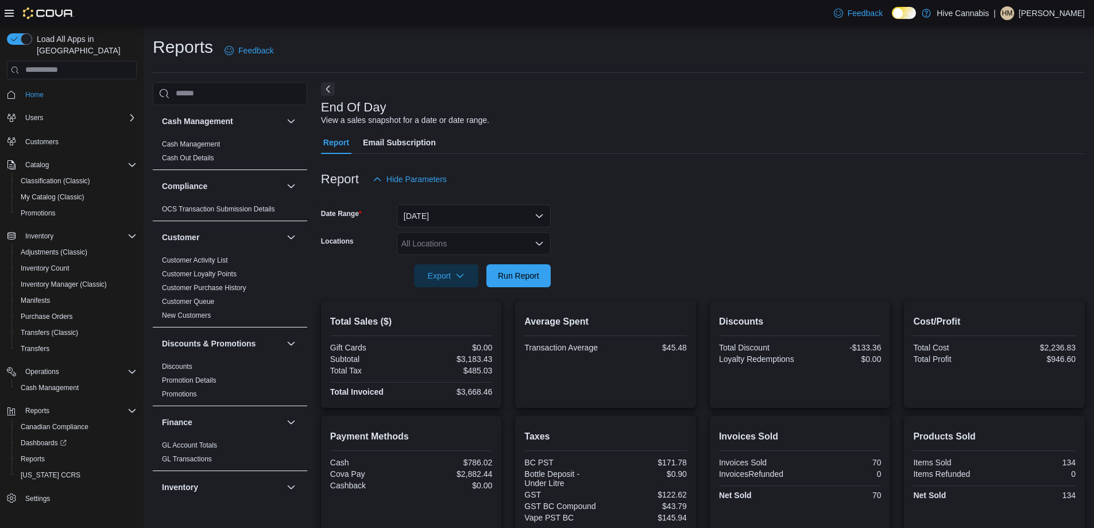
scroll to position [105, 0]
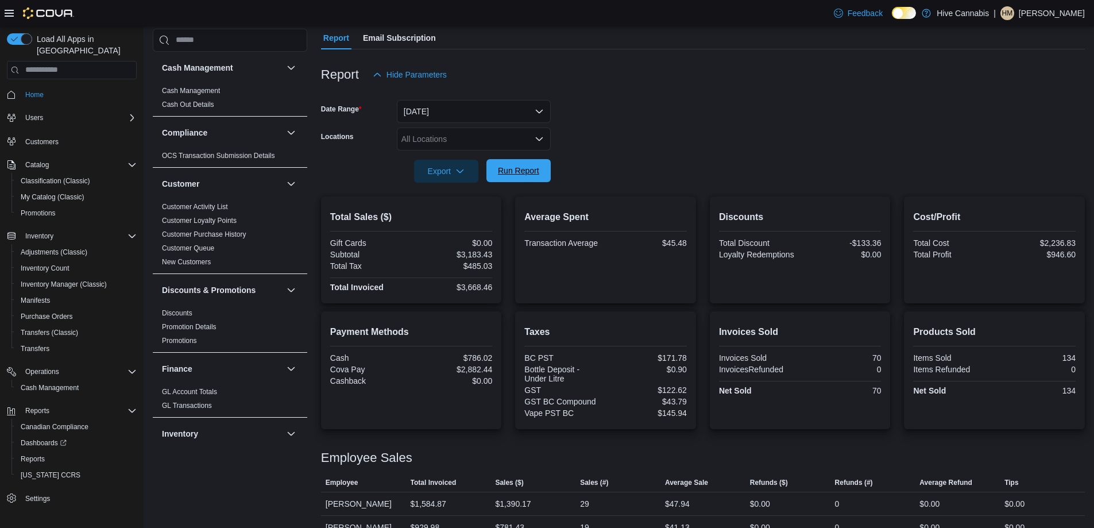
click at [521, 174] on span "Run Report" at bounding box center [518, 170] width 41 height 11
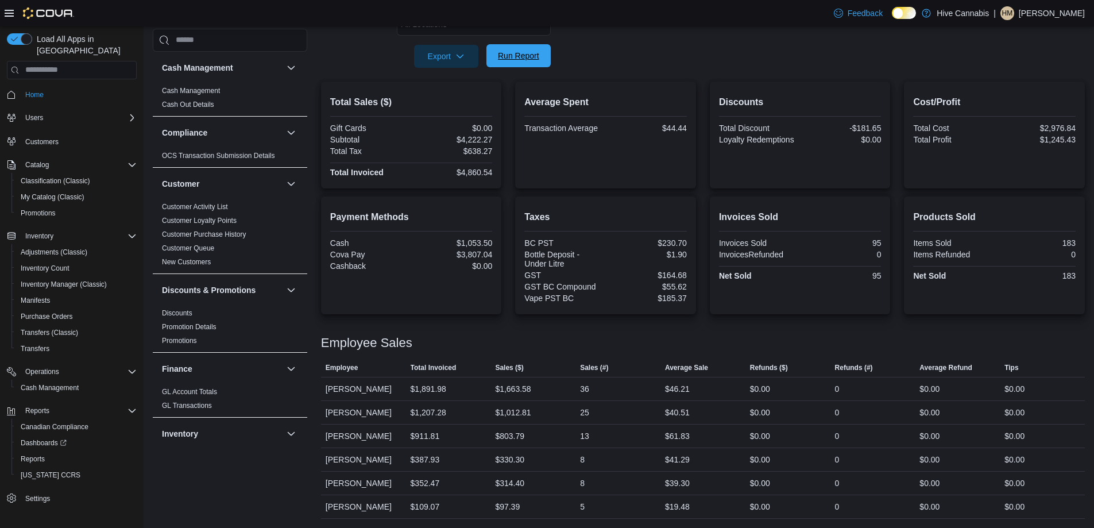
click at [509, 57] on span "Run Report" at bounding box center [518, 55] width 41 height 11
click at [524, 53] on span "Run Report" at bounding box center [518, 55] width 41 height 11
click at [519, 48] on span "Run Report" at bounding box center [518, 55] width 51 height 23
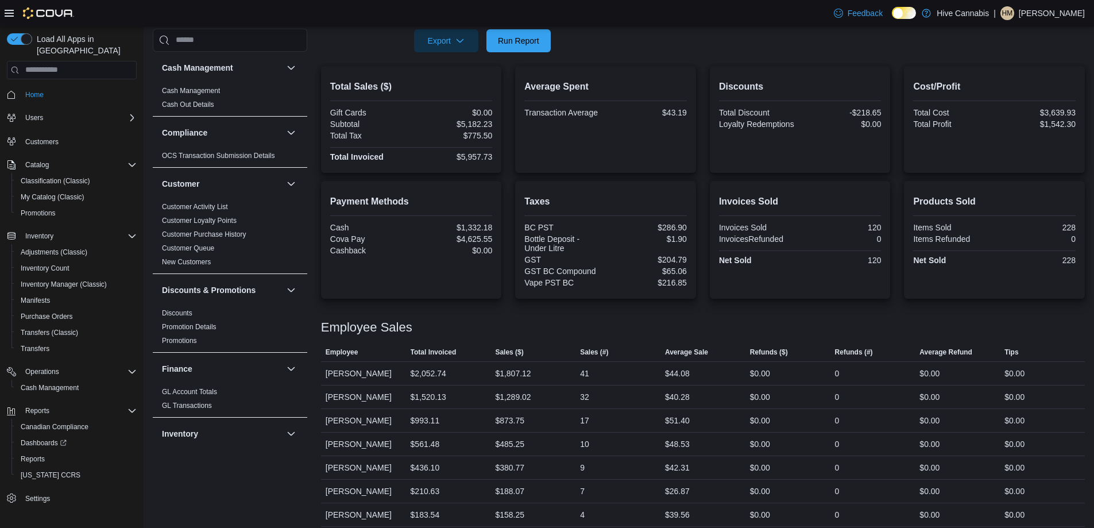
scroll to position [243, 0]
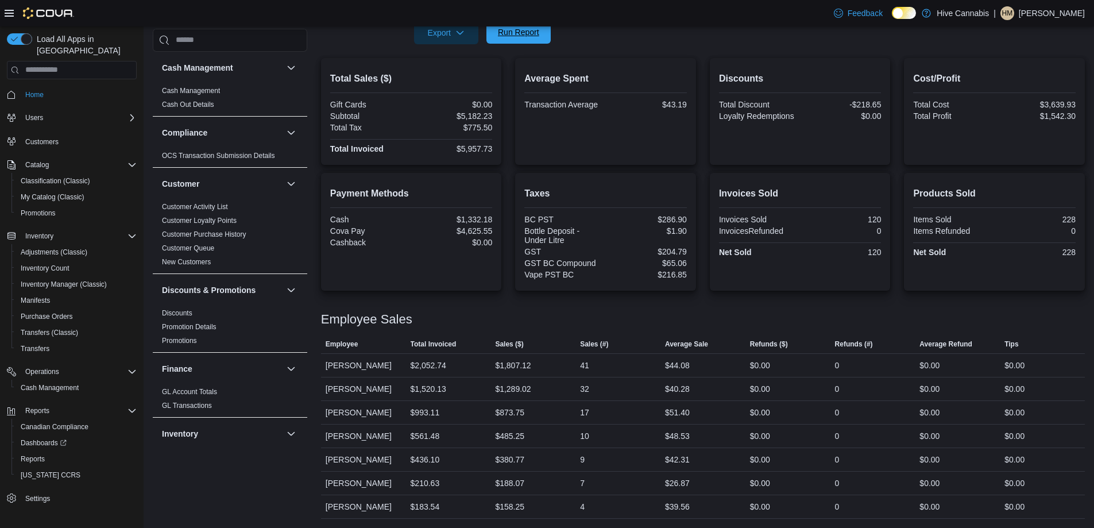
click at [525, 29] on span "Run Report" at bounding box center [518, 31] width 41 height 11
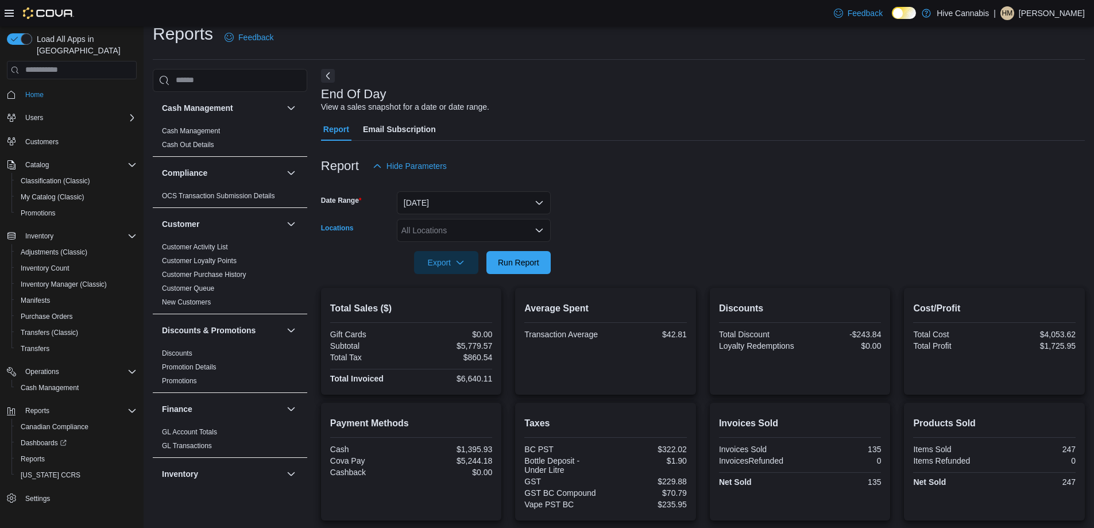
click at [541, 233] on icon "Open list of options" at bounding box center [539, 230] width 9 height 9
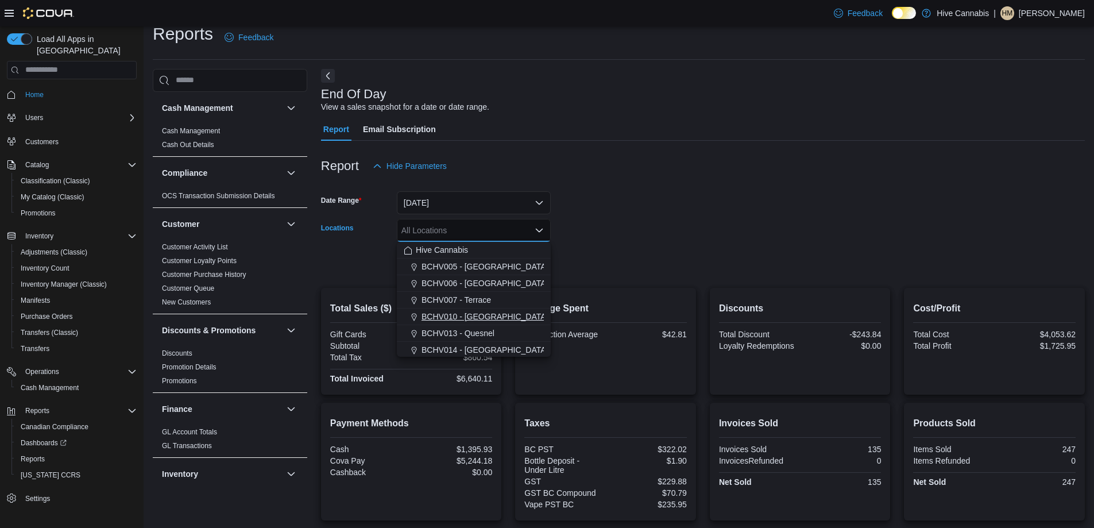
click at [482, 312] on span "BCHV010 - [GEOGRAPHIC_DATA]" at bounding box center [485, 316] width 126 height 11
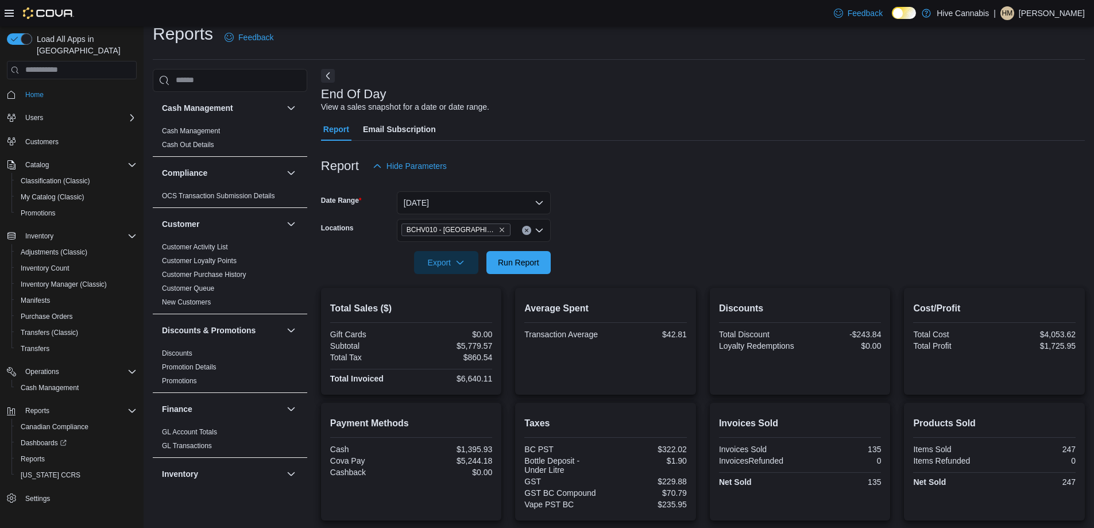
click at [575, 256] on form "Date Range [DATE] Locations BCHV010 - [GEOGRAPHIC_DATA] Export Run Report" at bounding box center [703, 225] width 764 height 96
click at [530, 257] on span "Run Report" at bounding box center [518, 261] width 41 height 11
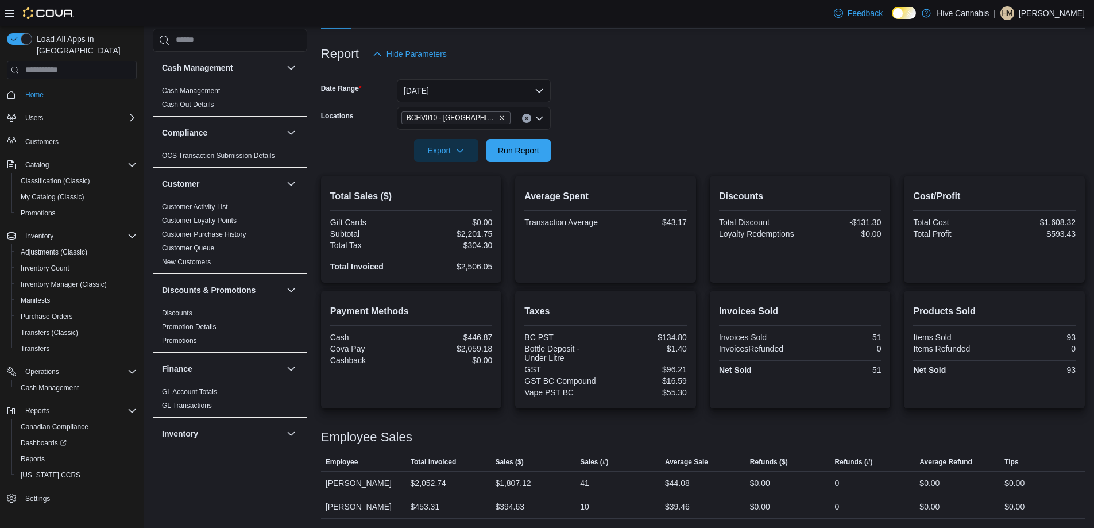
click at [527, 122] on button "Clear input" at bounding box center [526, 118] width 9 height 9
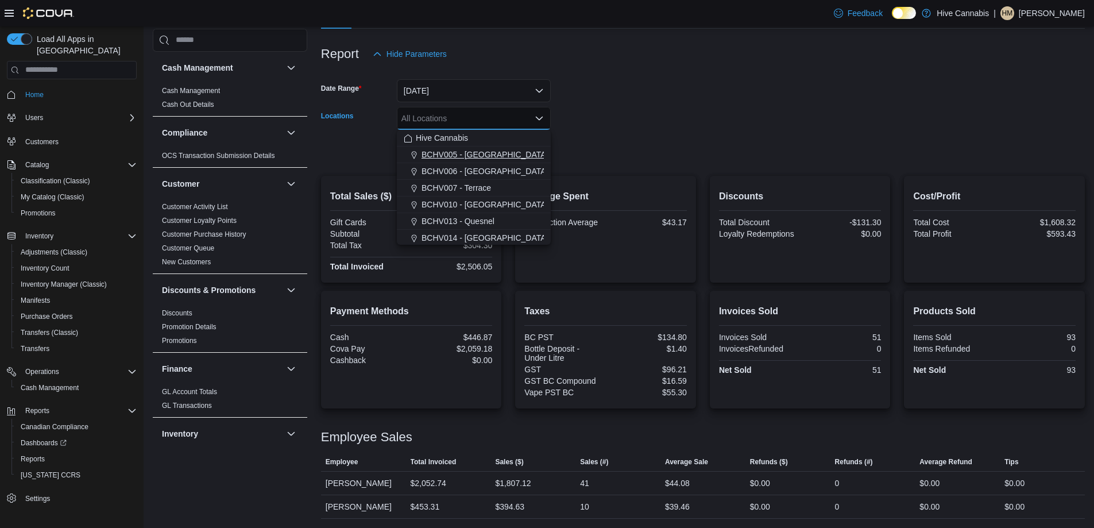
click at [500, 151] on span "BCHV005 - [GEOGRAPHIC_DATA][PERSON_NAME]" at bounding box center [518, 154] width 193 height 11
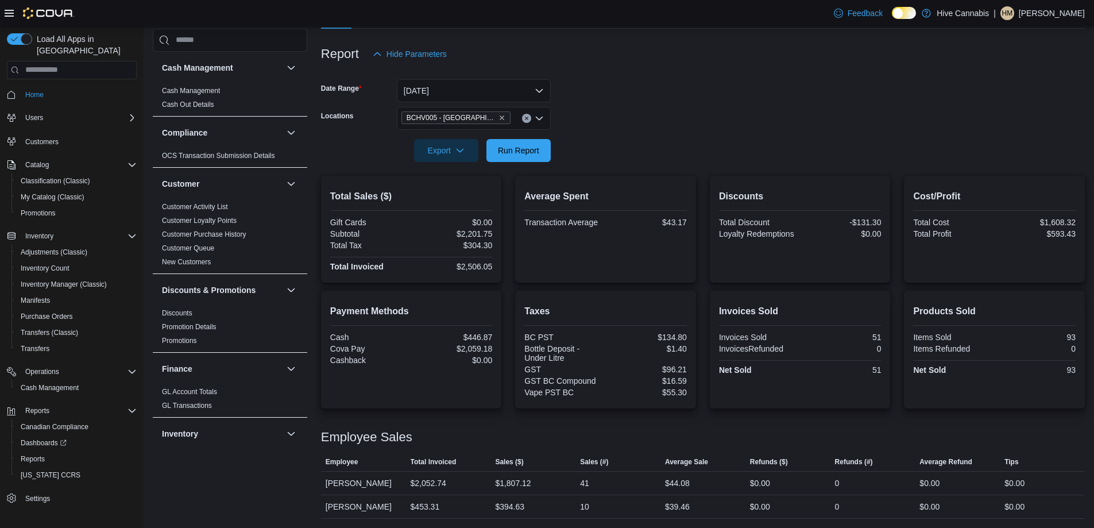
click at [581, 130] on div at bounding box center [703, 134] width 764 height 9
click at [525, 163] on div at bounding box center [703, 169] width 764 height 14
click at [526, 159] on span "Run Report" at bounding box center [518, 149] width 51 height 23
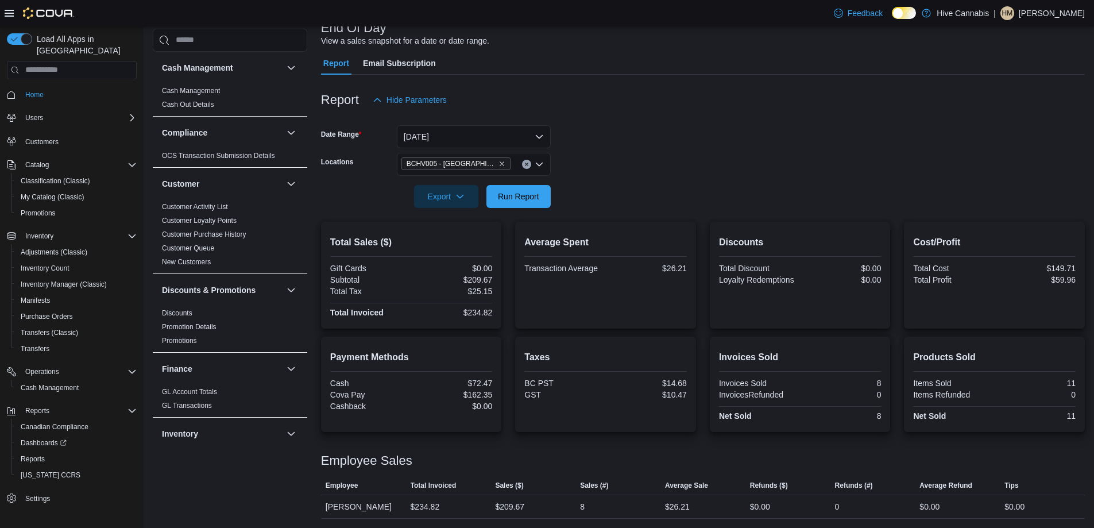
scroll to position [79, 0]
click at [525, 168] on button "Clear input" at bounding box center [526, 164] width 9 height 9
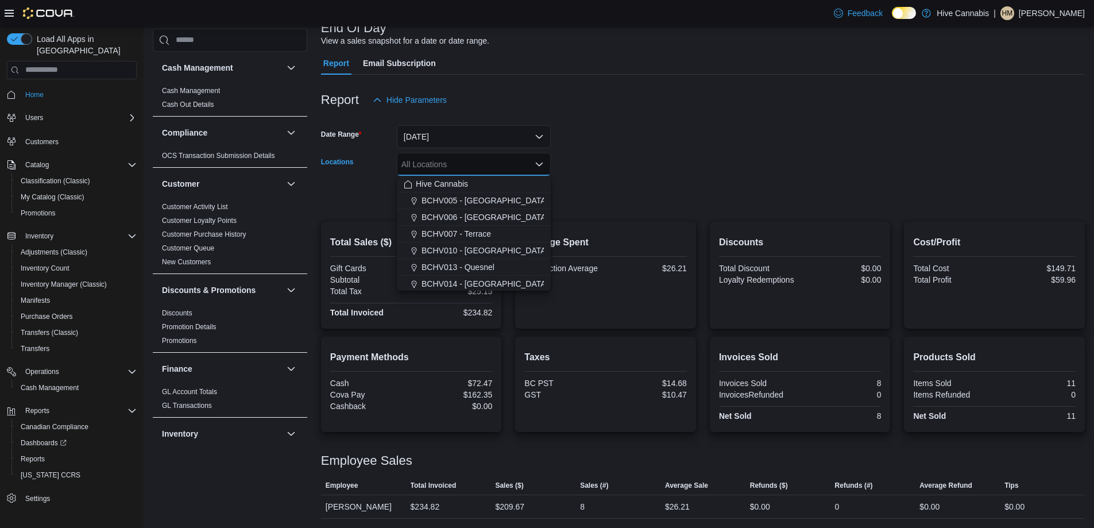
click at [581, 164] on form "Date Range [DATE] Locations All Locations Combo box. Selected. Combo box input.…" at bounding box center [703, 159] width 764 height 96
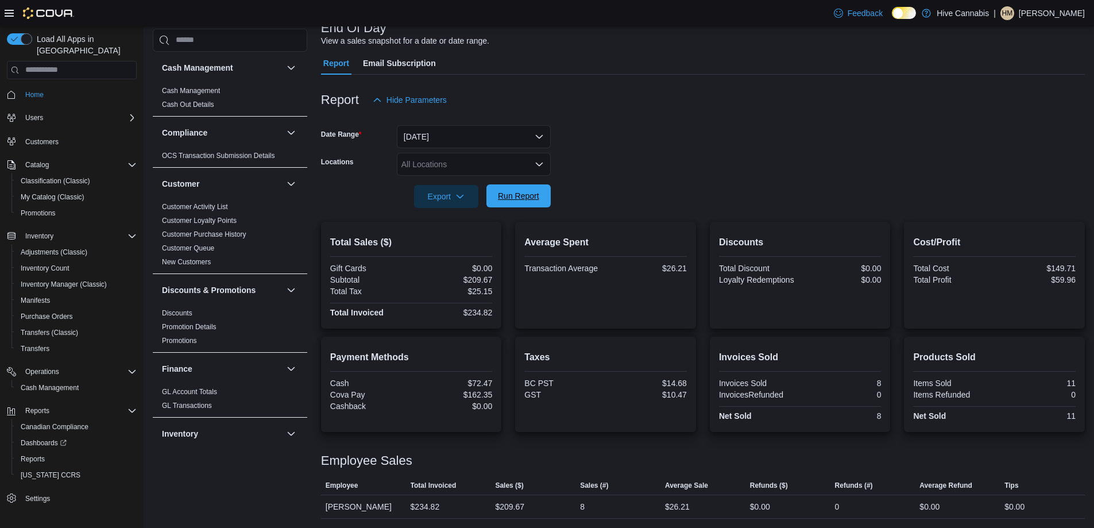
click at [505, 197] on span "Run Report" at bounding box center [518, 195] width 41 height 11
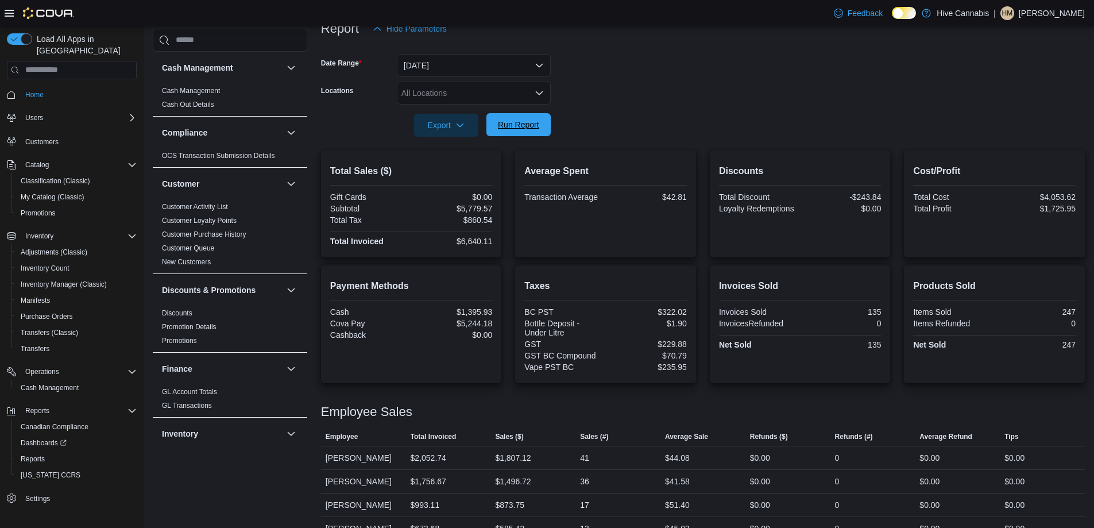
scroll to position [243, 0]
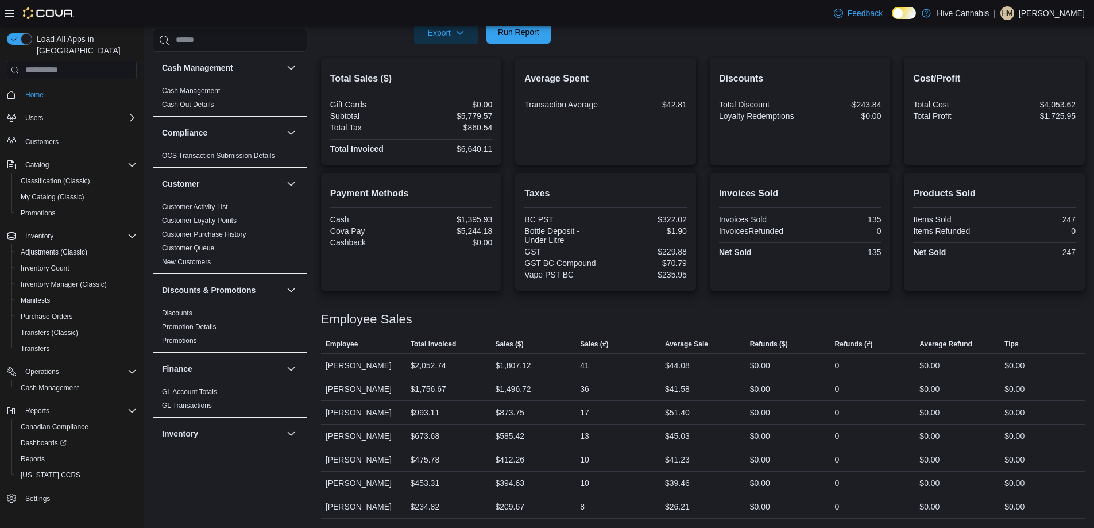
click at [513, 34] on span "Run Report" at bounding box center [518, 31] width 41 height 11
click at [509, 37] on span "Run Report" at bounding box center [518, 31] width 41 height 11
click at [538, 28] on span "Run Report" at bounding box center [518, 31] width 41 height 11
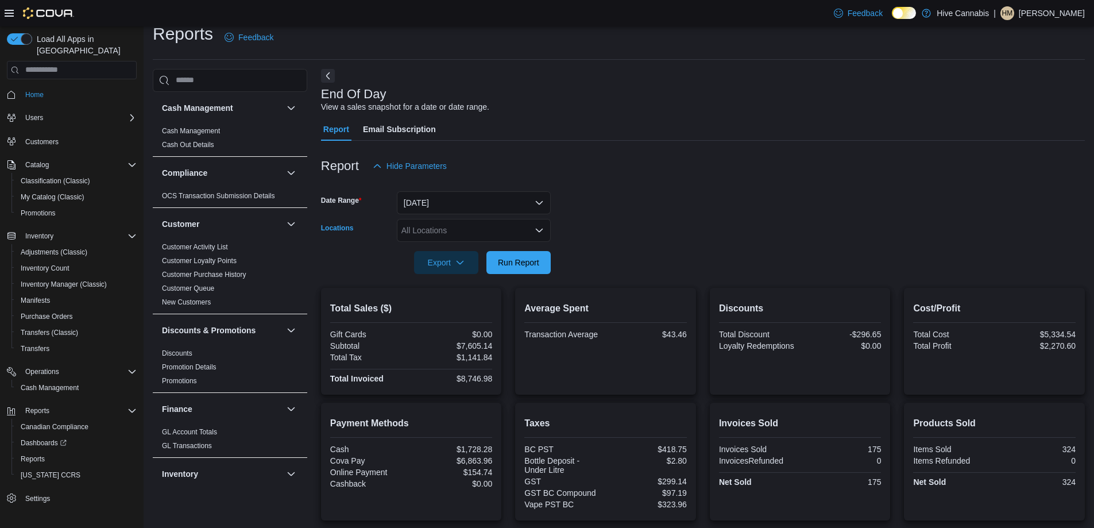
click at [540, 224] on div "All Locations" at bounding box center [474, 230] width 154 height 23
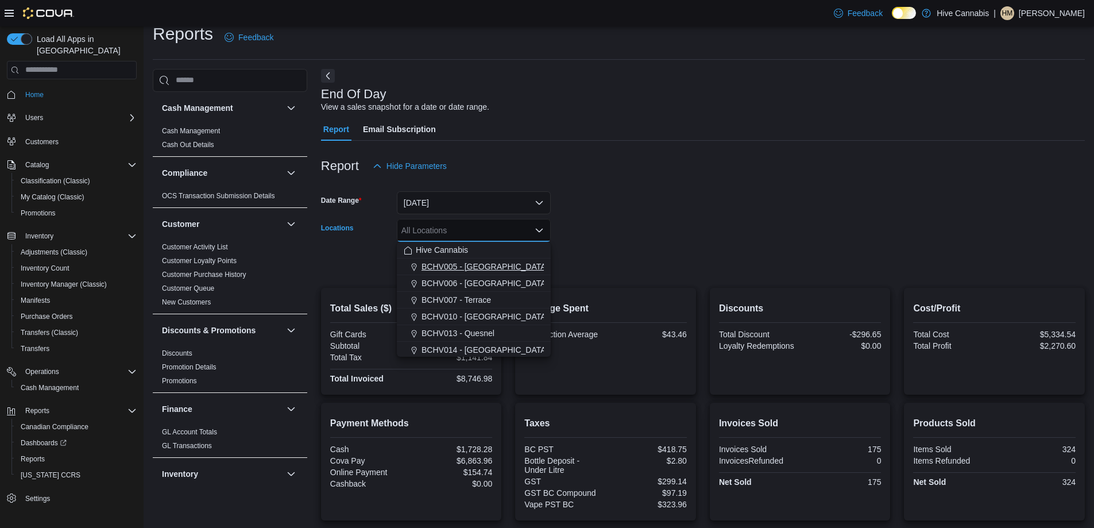
click at [509, 267] on span "BCHV005 - [GEOGRAPHIC_DATA][PERSON_NAME]" at bounding box center [518, 266] width 193 height 11
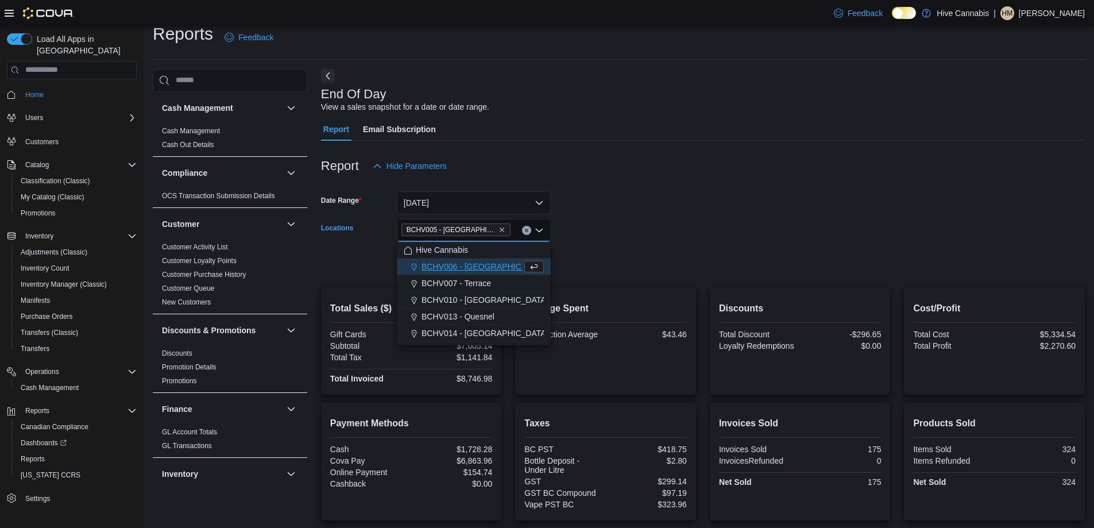
click at [577, 258] on form "Date Range [DATE] Locations BCHV005 - [GEOGRAPHIC_DATA][PERSON_NAME] box. Selec…" at bounding box center [703, 225] width 764 height 96
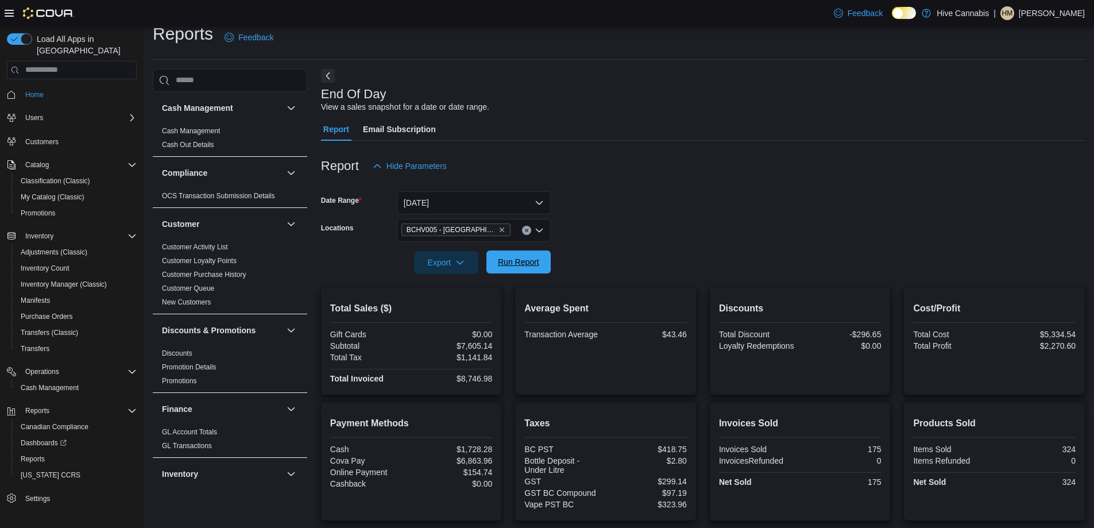
click at [540, 259] on span "Run Report" at bounding box center [518, 261] width 51 height 23
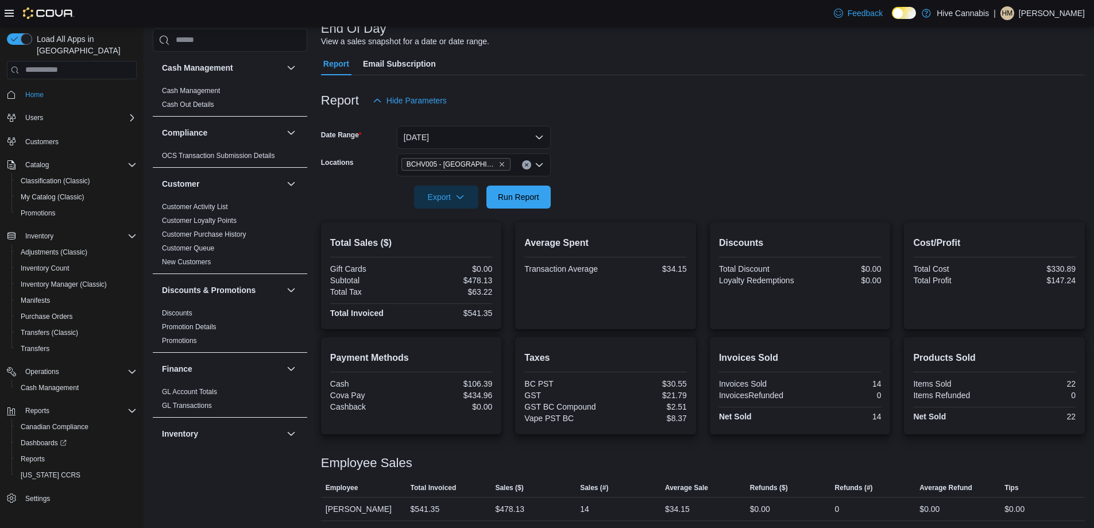
scroll to position [81, 0]
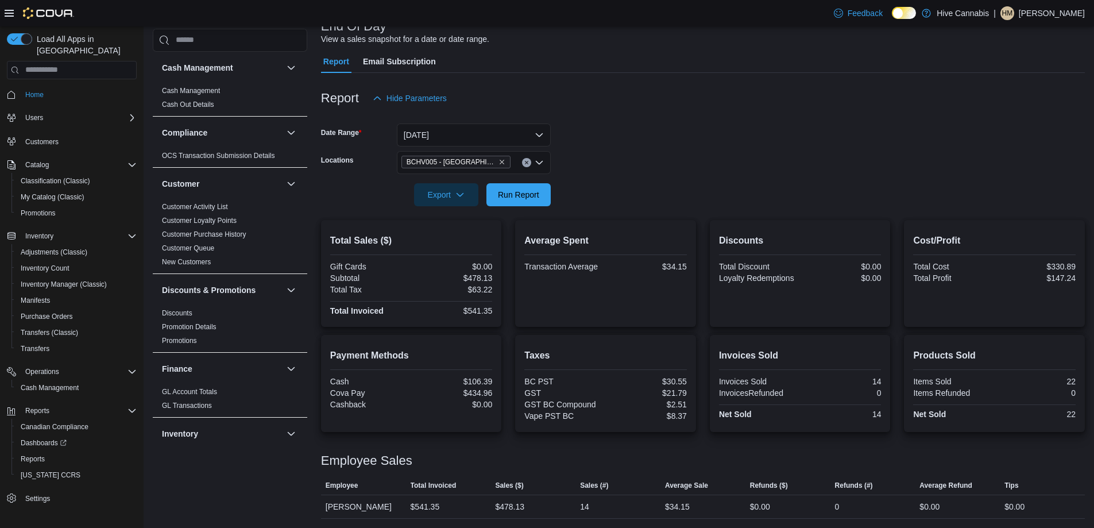
click at [526, 164] on icon "Clear input" at bounding box center [526, 162] width 5 height 5
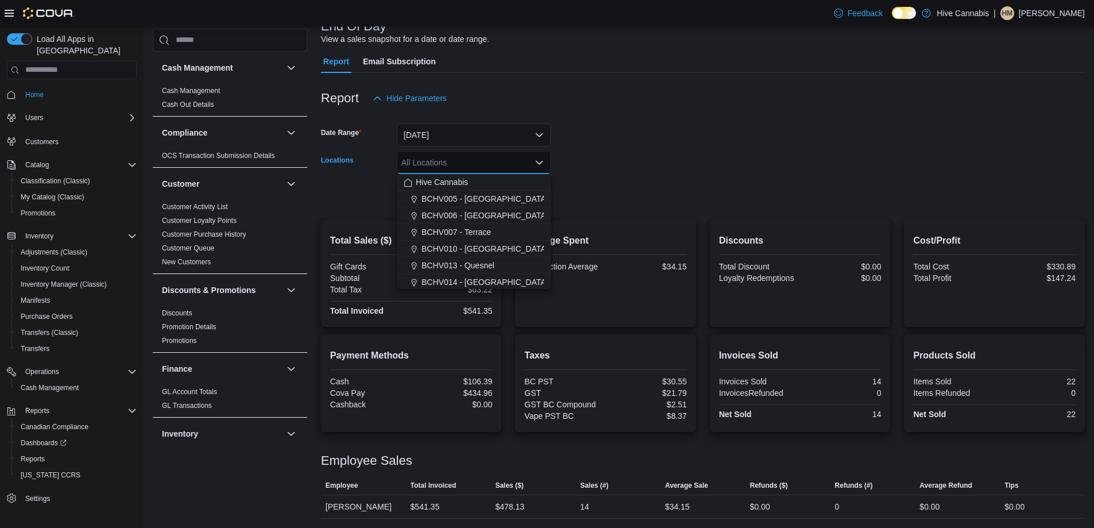
drag, startPoint x: 650, startPoint y: 184, endPoint x: 585, endPoint y: 183, distance: 64.9
click at [619, 183] on form "Date Range [DATE] Locations All Locations Combo box. Selected. Combo box input.…" at bounding box center [703, 158] width 764 height 96
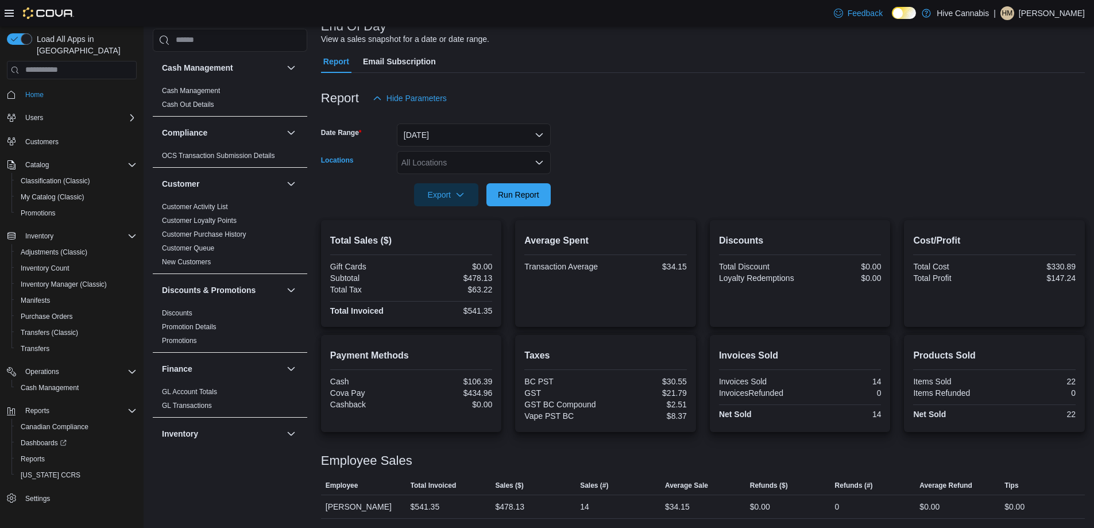
click at [533, 168] on div "All Locations" at bounding box center [474, 162] width 154 height 23
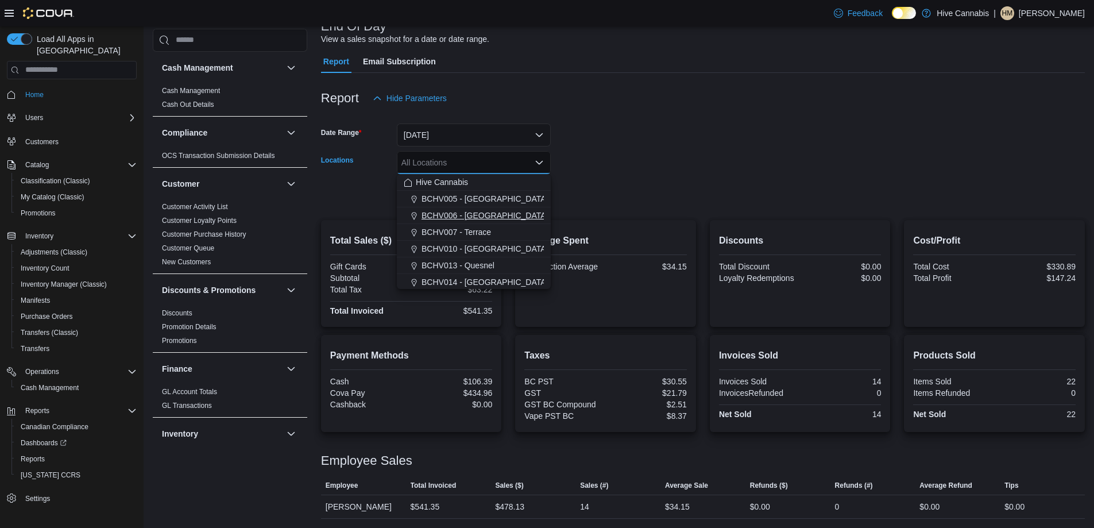
click at [491, 212] on div "BCHV006 - [GEOGRAPHIC_DATA]" at bounding box center [474, 215] width 140 height 11
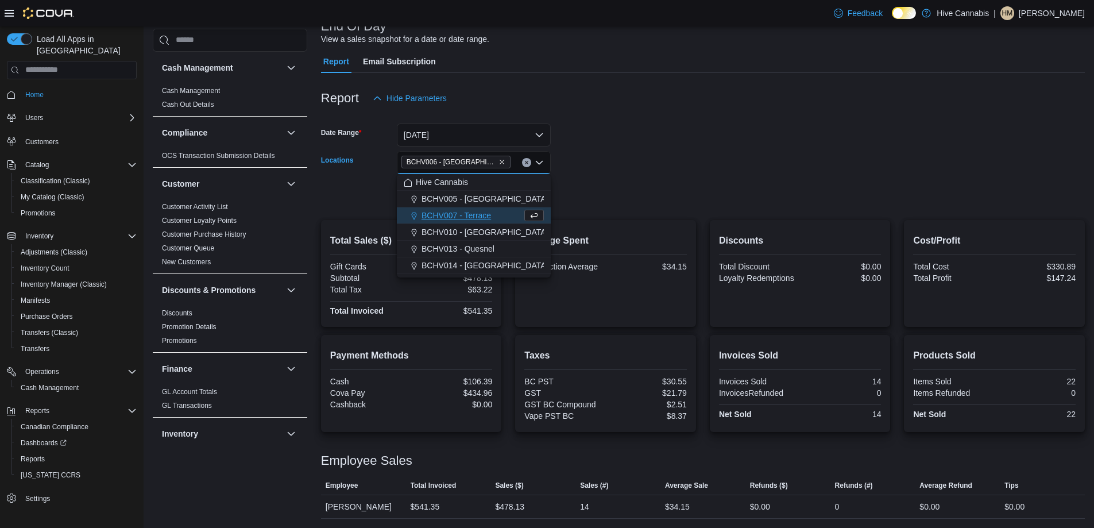
click at [588, 187] on form "Date Range [DATE] Locations BCHV006 - [GEOGRAPHIC_DATA] Combo box. Selected. BC…" at bounding box center [703, 158] width 764 height 96
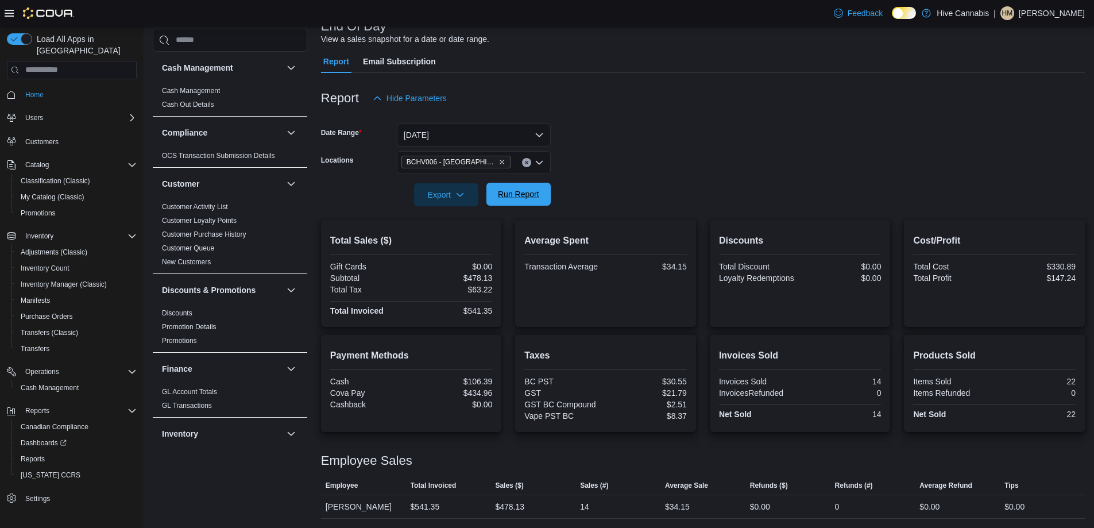
click at [542, 187] on span "Run Report" at bounding box center [518, 194] width 51 height 23
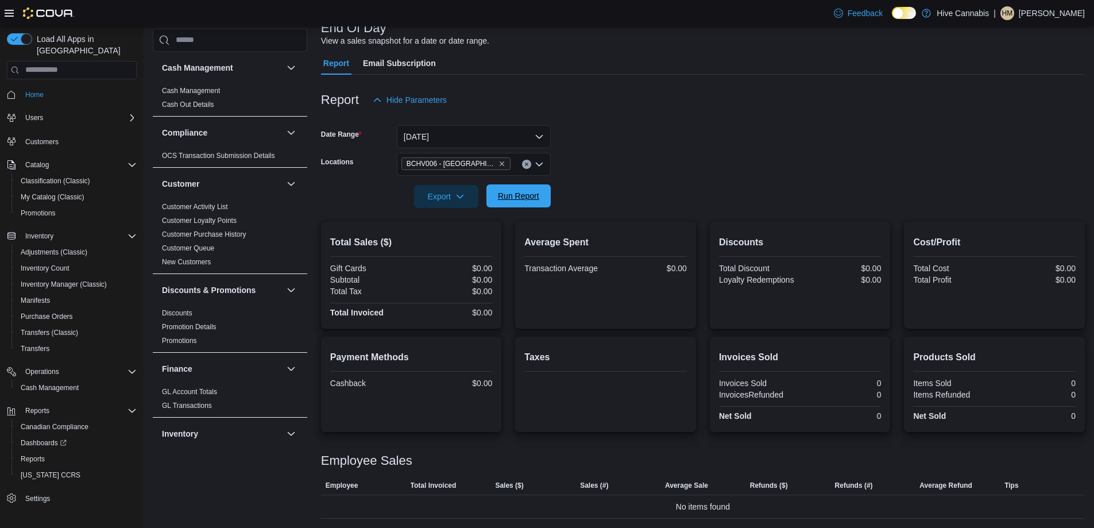
scroll to position [79, 0]
click at [524, 167] on button "Clear input" at bounding box center [526, 164] width 9 height 9
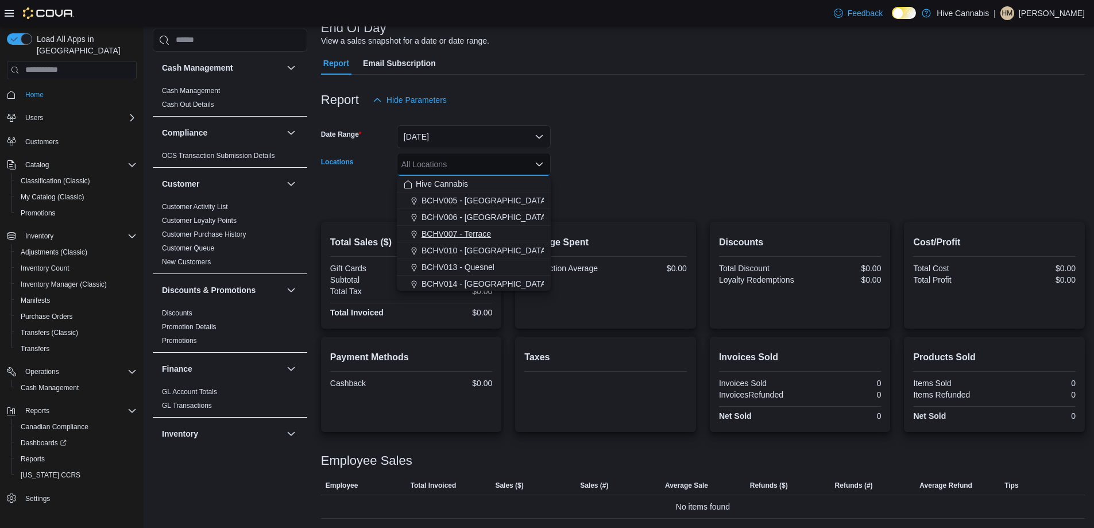
click at [508, 230] on div "BCHV007 - Terrace" at bounding box center [474, 233] width 140 height 11
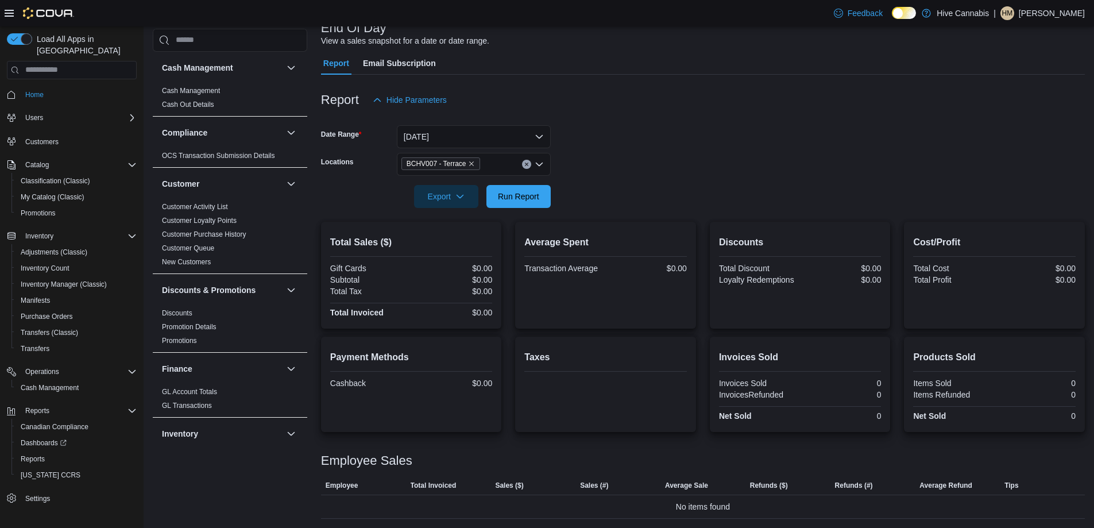
click at [591, 199] on form "Date Range [DATE] Locations BCHV007 - Terrace Export Run Report" at bounding box center [703, 159] width 764 height 96
click at [540, 192] on span "Run Report" at bounding box center [518, 195] width 51 height 23
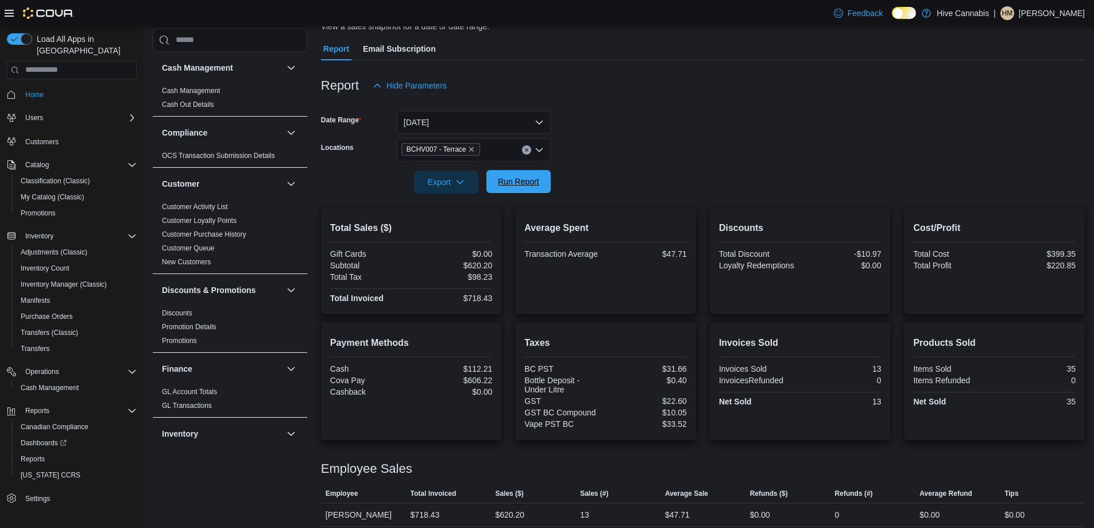
scroll to position [102, 0]
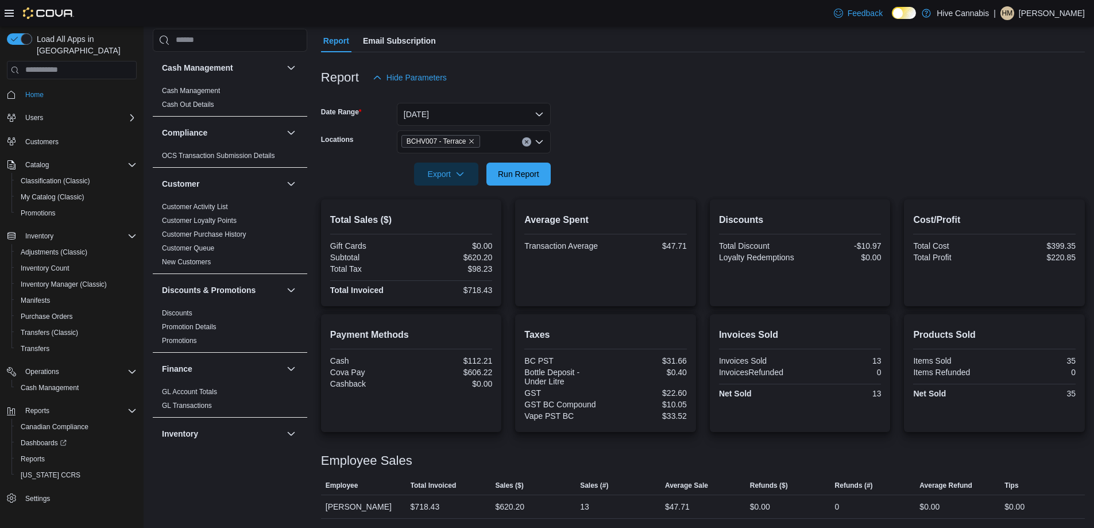
click at [526, 145] on button "Clear input" at bounding box center [526, 141] width 9 height 9
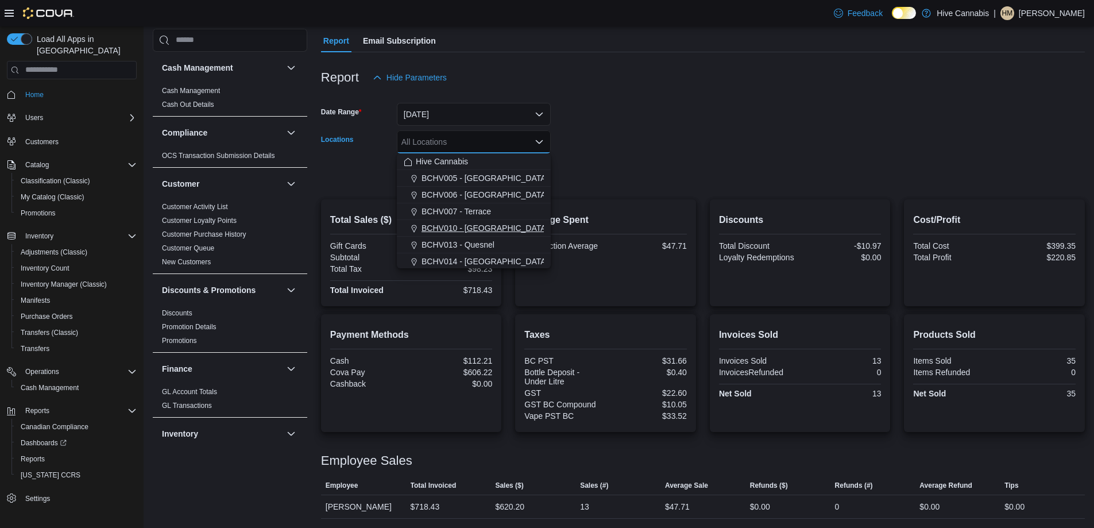
click at [508, 227] on div "BCHV010 - [GEOGRAPHIC_DATA]" at bounding box center [474, 227] width 140 height 11
click at [618, 171] on form "Date Range [DATE] Locations BCHV010 - [GEOGRAPHIC_DATA] Combo box. Selected. BC…" at bounding box center [703, 137] width 764 height 96
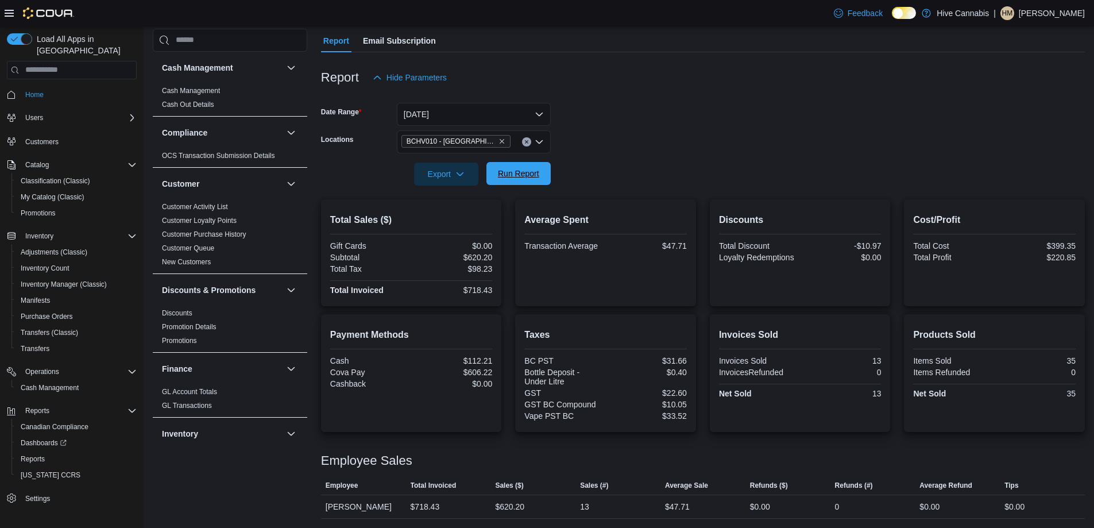
click at [539, 180] on span "Run Report" at bounding box center [518, 173] width 51 height 23
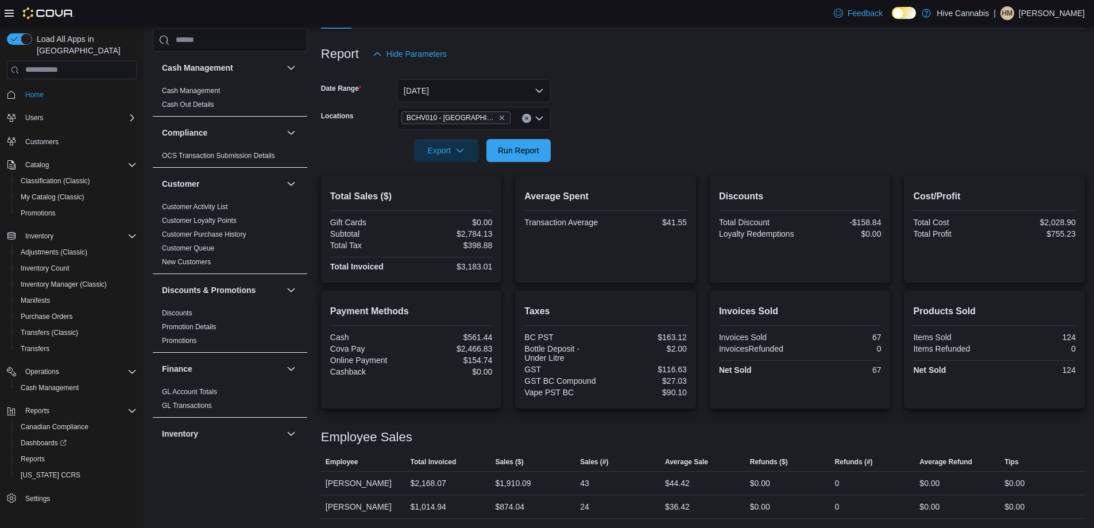
click at [523, 119] on button "Clear input" at bounding box center [526, 118] width 9 height 9
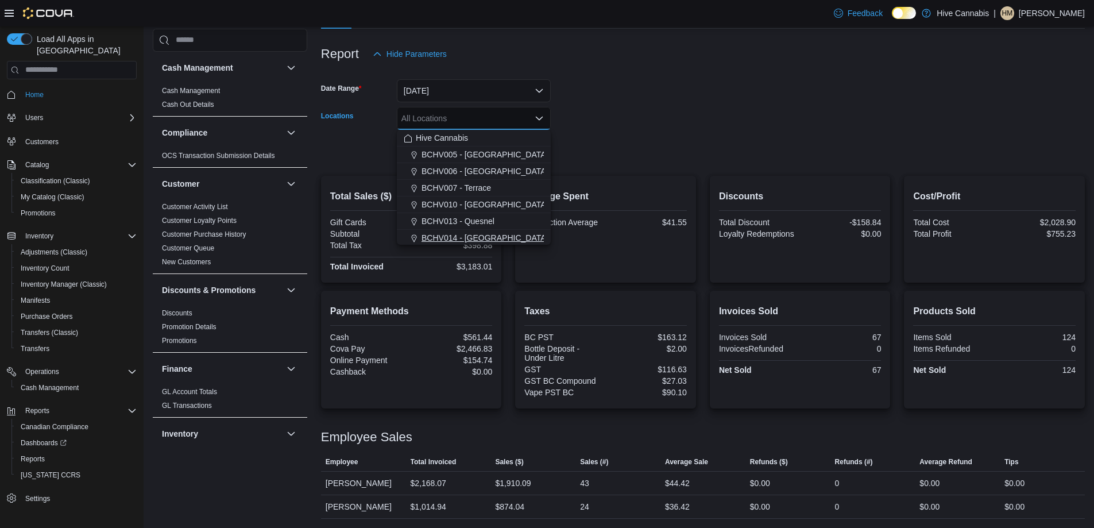
click at [493, 234] on span "BCHV014 - [GEOGRAPHIC_DATA]" at bounding box center [485, 237] width 126 height 11
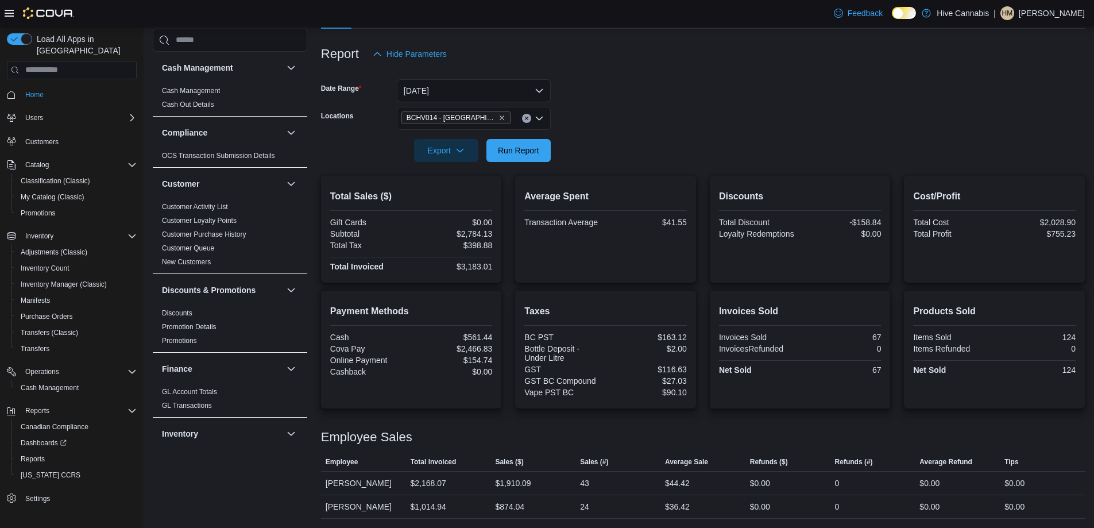
drag, startPoint x: 612, startPoint y: 132, endPoint x: 570, endPoint y: 138, distance: 41.8
click at [612, 132] on div at bounding box center [703, 134] width 764 height 9
click at [533, 145] on span "Run Report" at bounding box center [518, 149] width 41 height 11
click at [527, 117] on icon "Clear input" at bounding box center [526, 118] width 5 height 5
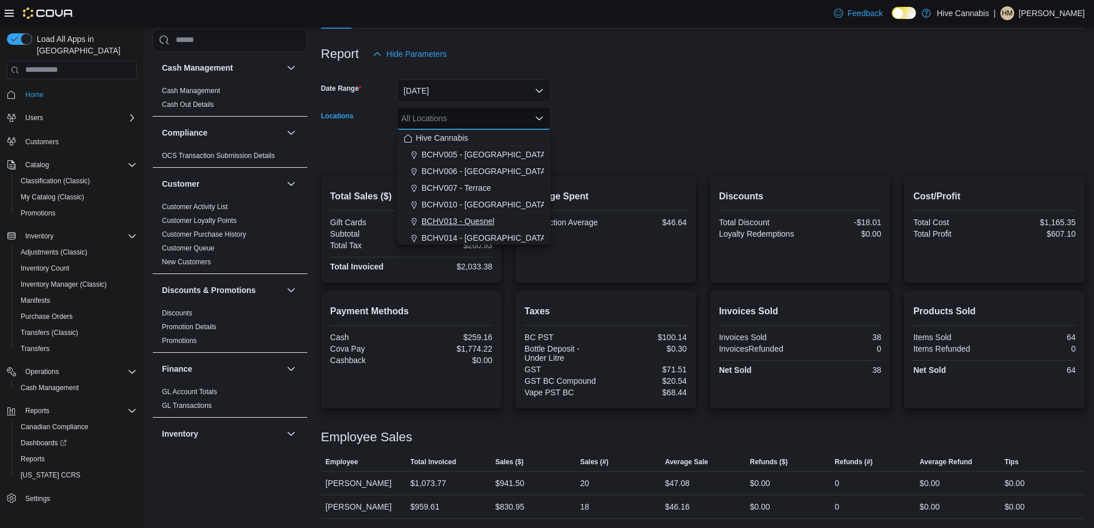
click at [494, 218] on div "BCHV013 - Quesnel" at bounding box center [474, 220] width 140 height 11
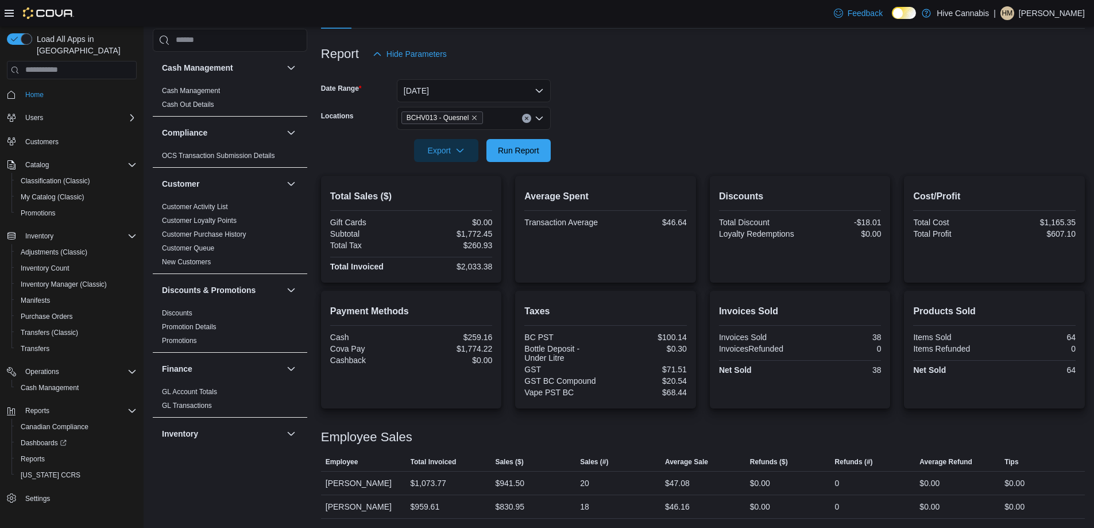
click at [576, 130] on div at bounding box center [703, 134] width 764 height 9
click at [543, 144] on span "Run Report" at bounding box center [518, 149] width 51 height 23
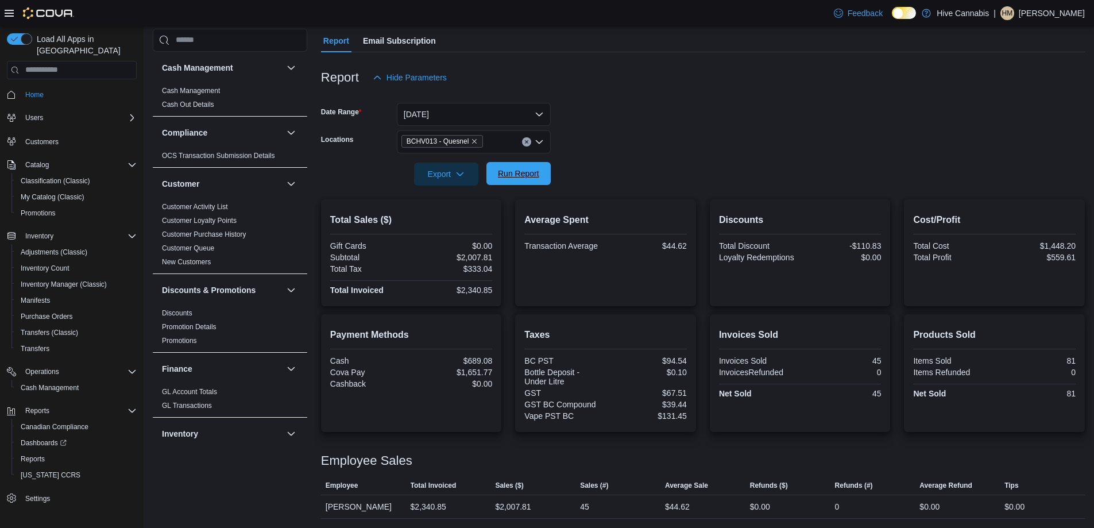
scroll to position [102, 0]
click at [527, 140] on icon "Clear input" at bounding box center [526, 142] width 5 height 5
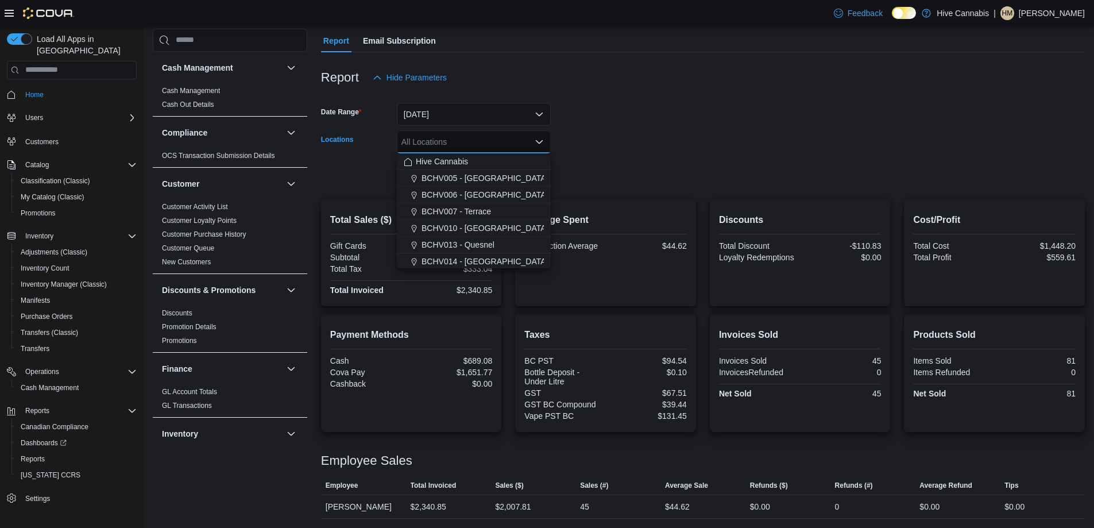
click at [610, 161] on div at bounding box center [703, 157] width 764 height 9
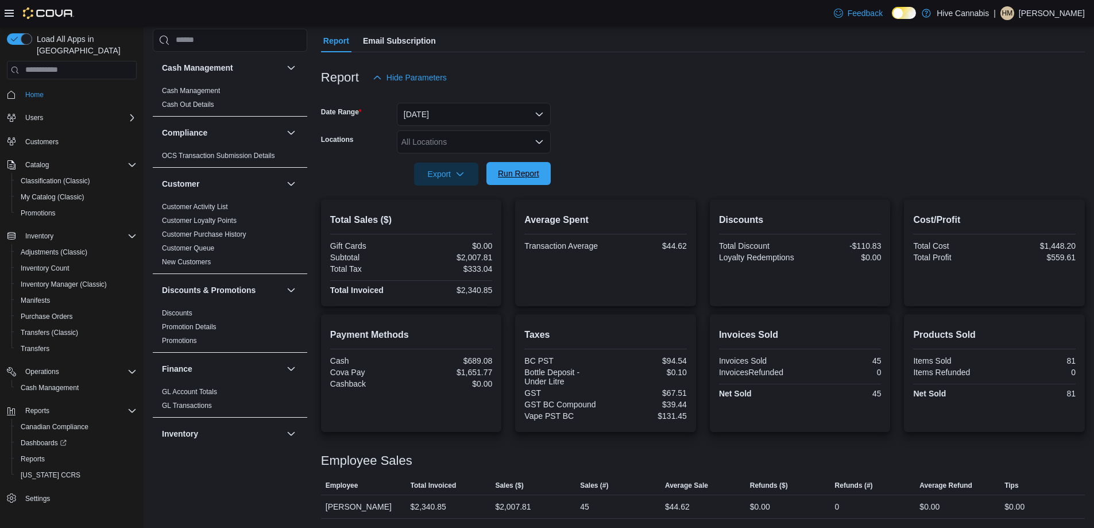
click at [535, 172] on span "Run Report" at bounding box center [518, 173] width 41 height 11
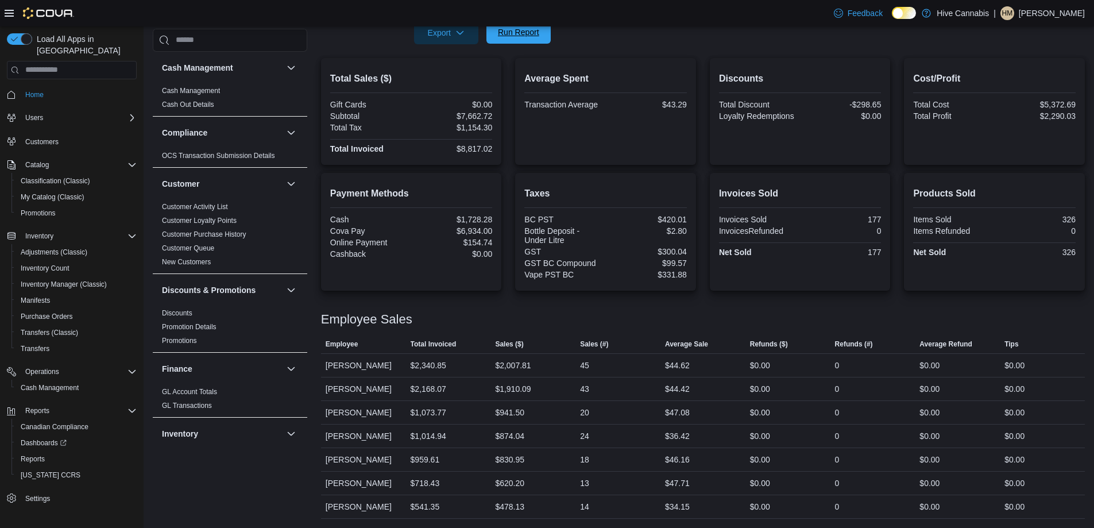
click at [524, 36] on span "Run Report" at bounding box center [518, 31] width 41 height 11
click at [513, 25] on div "Feedback Dark Mode Hive Cannabis | HM [PERSON_NAME]" at bounding box center [547, 13] width 1094 height 26
click at [517, 32] on span "Run Report" at bounding box center [518, 31] width 41 height 11
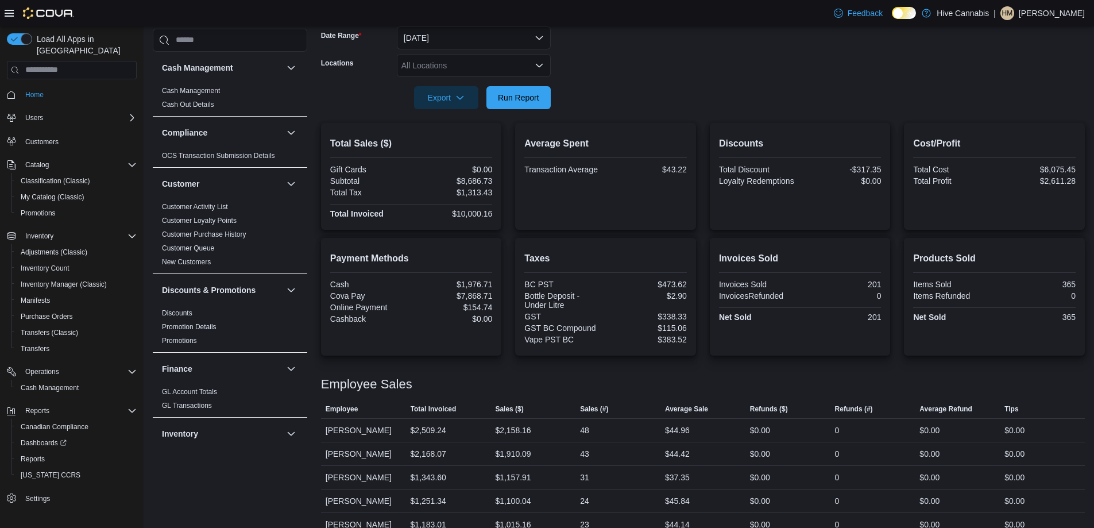
scroll to position [71, 0]
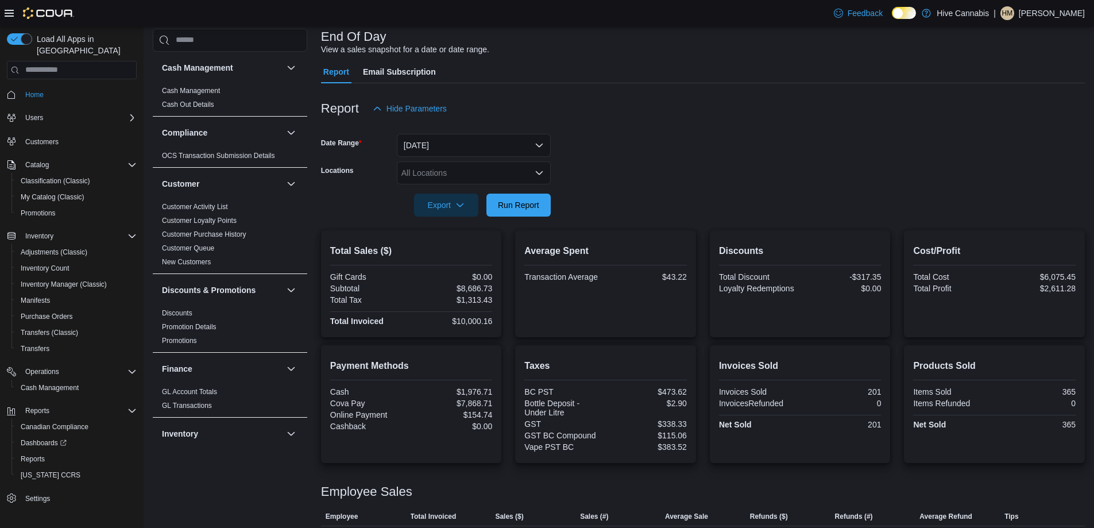
click at [540, 177] on icon "Open list of options" at bounding box center [539, 172] width 9 height 9
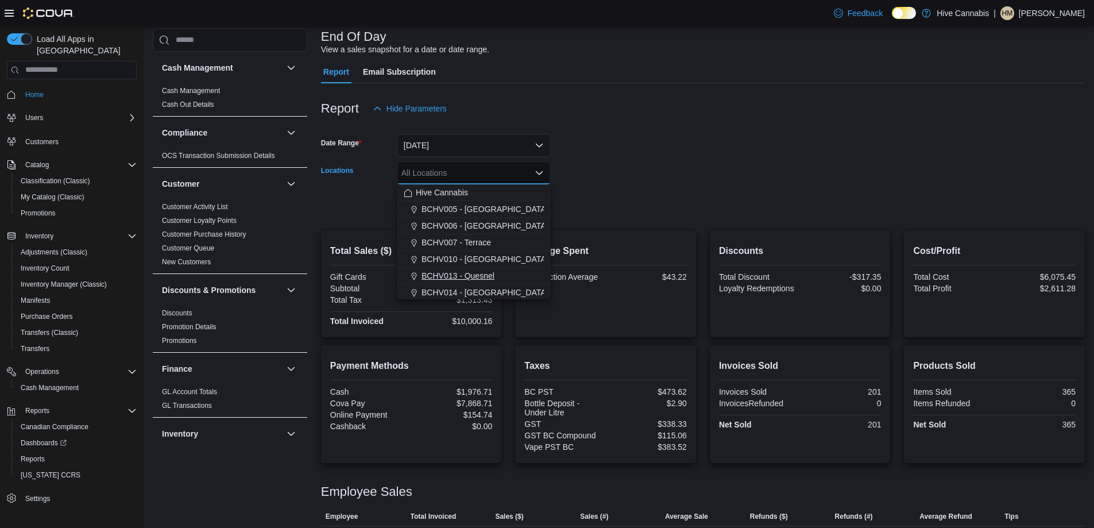
click at [465, 271] on span "BCHV013 - Quesnel" at bounding box center [458, 275] width 73 height 11
click at [598, 198] on form "Date Range [DATE] Locations BCHV013 - [GEOGRAPHIC_DATA] Combo box. Selected. BC…" at bounding box center [703, 168] width 764 height 96
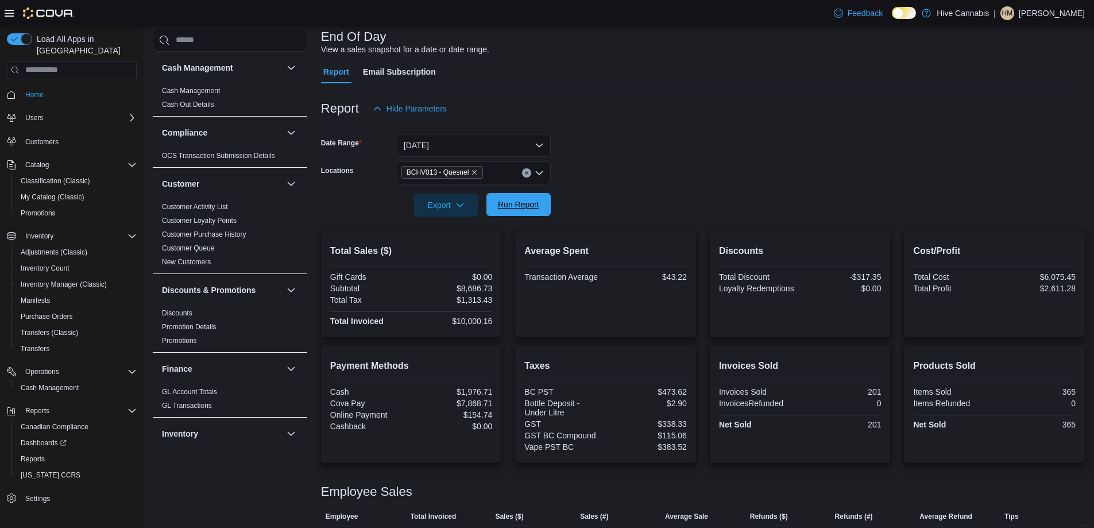
click at [501, 188] on div at bounding box center [703, 188] width 764 height 9
click at [504, 201] on span "Run Report" at bounding box center [518, 204] width 41 height 11
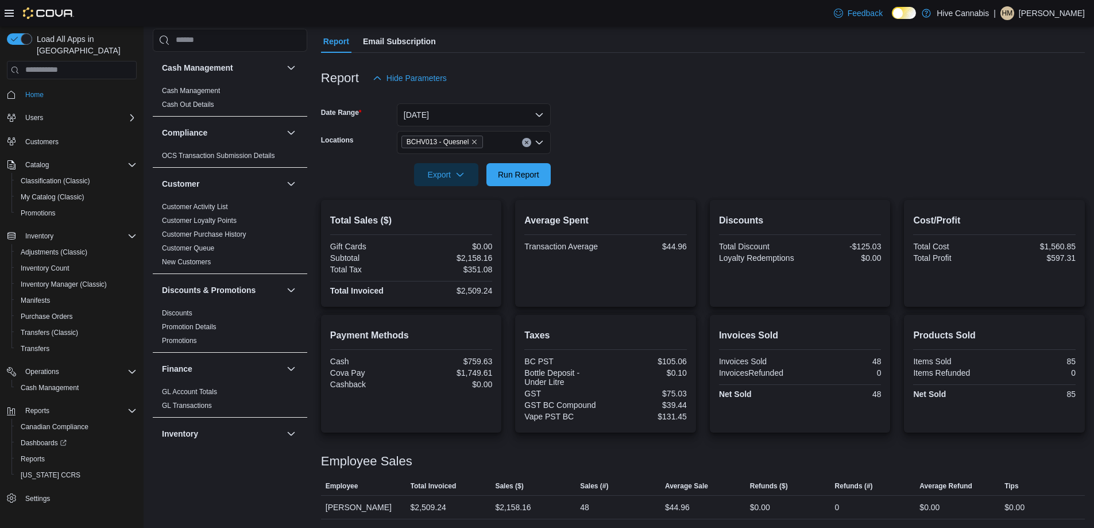
scroll to position [102, 0]
click at [524, 141] on icon "Clear input" at bounding box center [526, 142] width 5 height 5
click at [573, 149] on form "Date Range [DATE] Locations All Locations Export Run Report" at bounding box center [703, 137] width 764 height 96
click at [507, 171] on span "Run Report" at bounding box center [518, 173] width 41 height 11
click at [465, 173] on span "Export" at bounding box center [446, 173] width 51 height 23
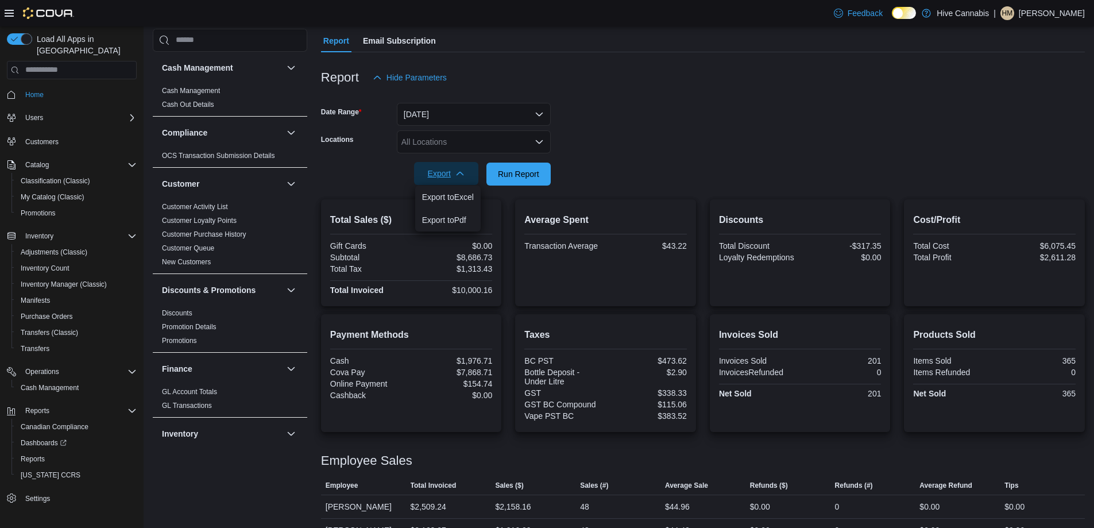
click at [465, 173] on span "Export" at bounding box center [446, 173] width 51 height 23
click at [519, 184] on span "Run Report" at bounding box center [518, 173] width 51 height 23
